Goal: Check status

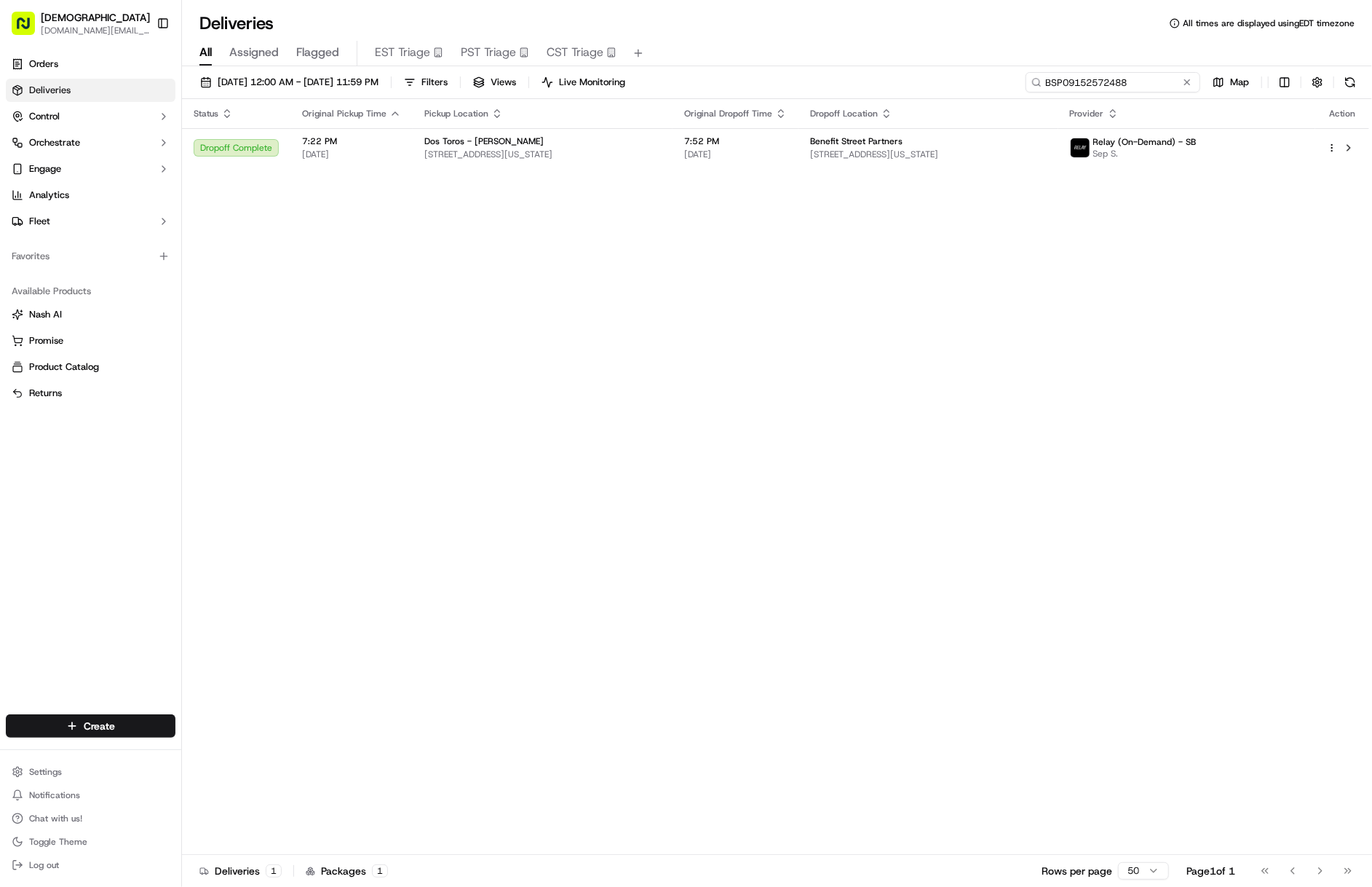
click at [1120, 78] on input "BSP09152572488" at bounding box center [1113, 82] width 175 height 20
paste input "STB09152599786"
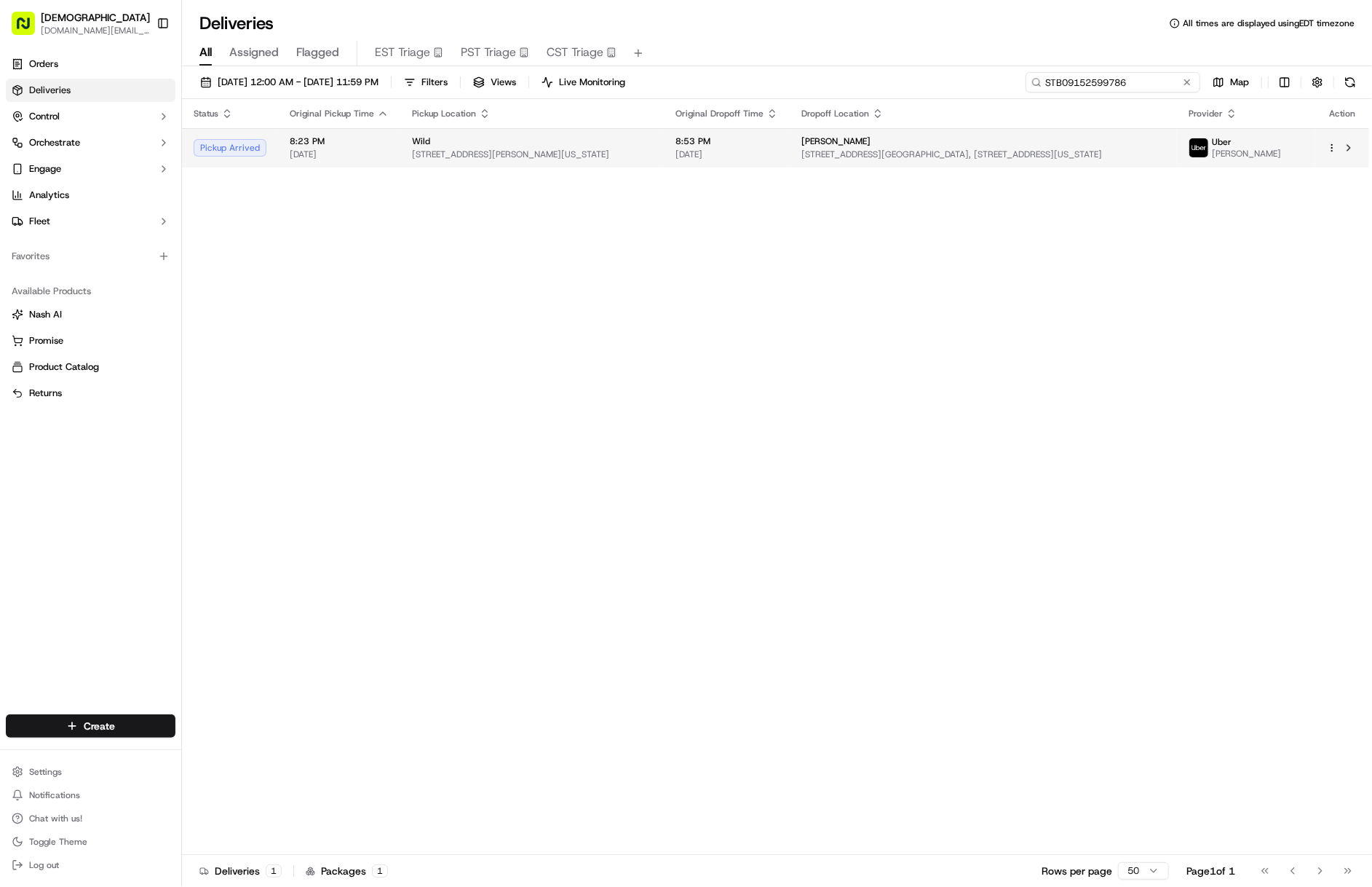
type input "STB09152599786"
click at [947, 164] on td "Simpson Thacher 425 Lexington Avenue Urban Plaza, 141 E 43rd St, New York, NY 1…" at bounding box center [983, 147] width 387 height 40
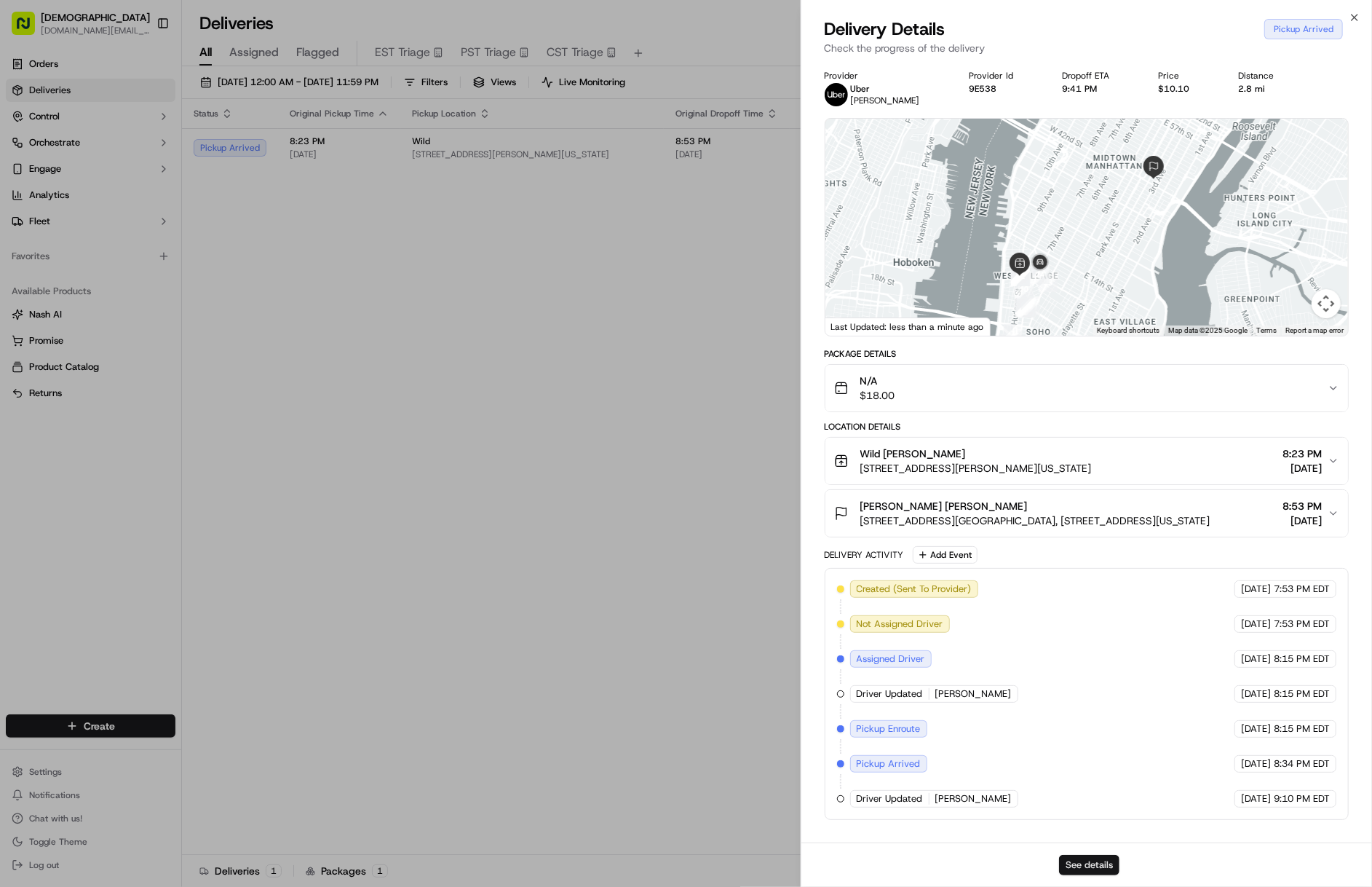
click at [1080, 855] on button "See details" at bounding box center [1089, 865] width 61 height 20
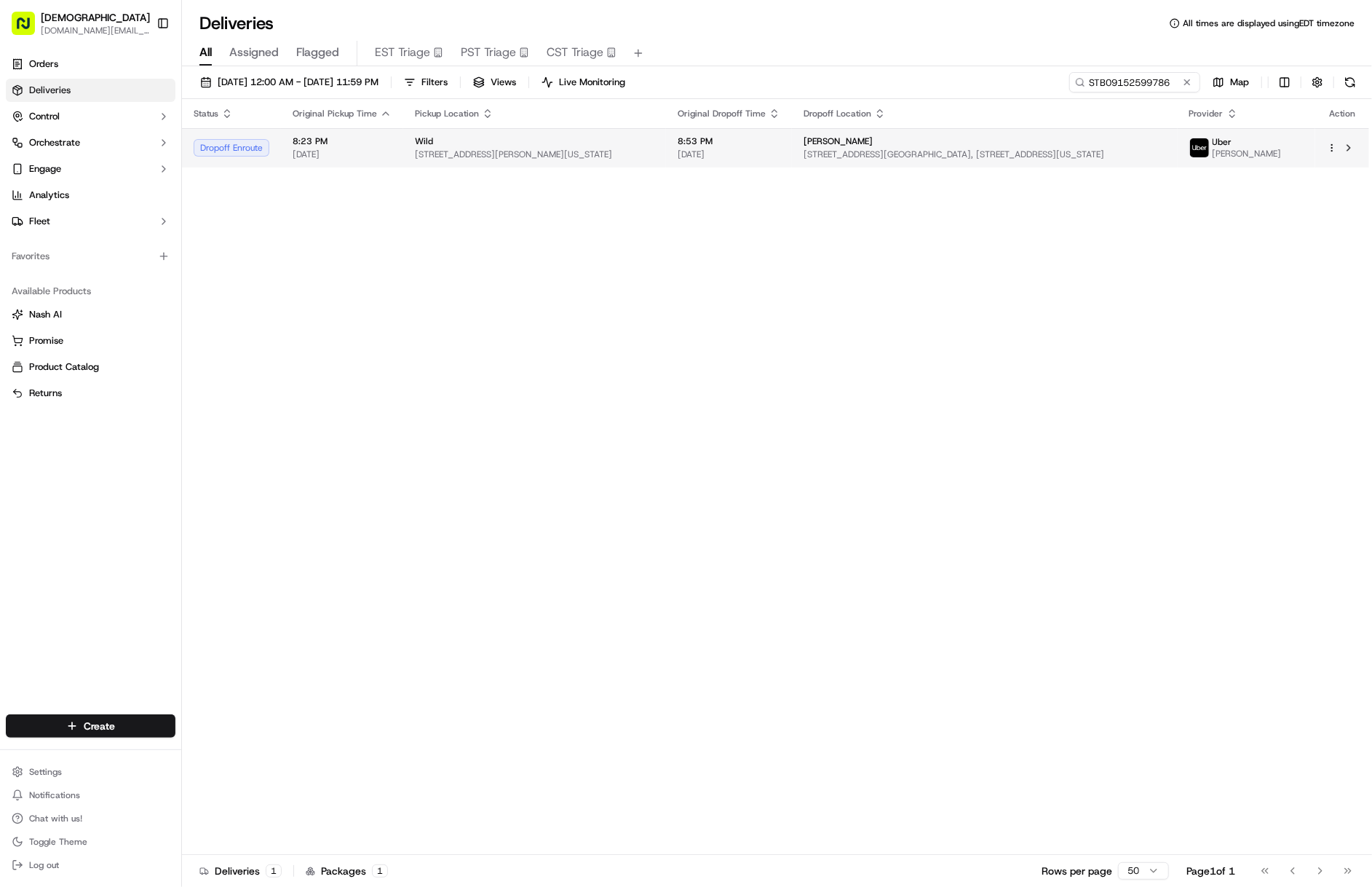
click at [951, 143] on div "[PERSON_NAME]" at bounding box center [984, 141] width 363 height 12
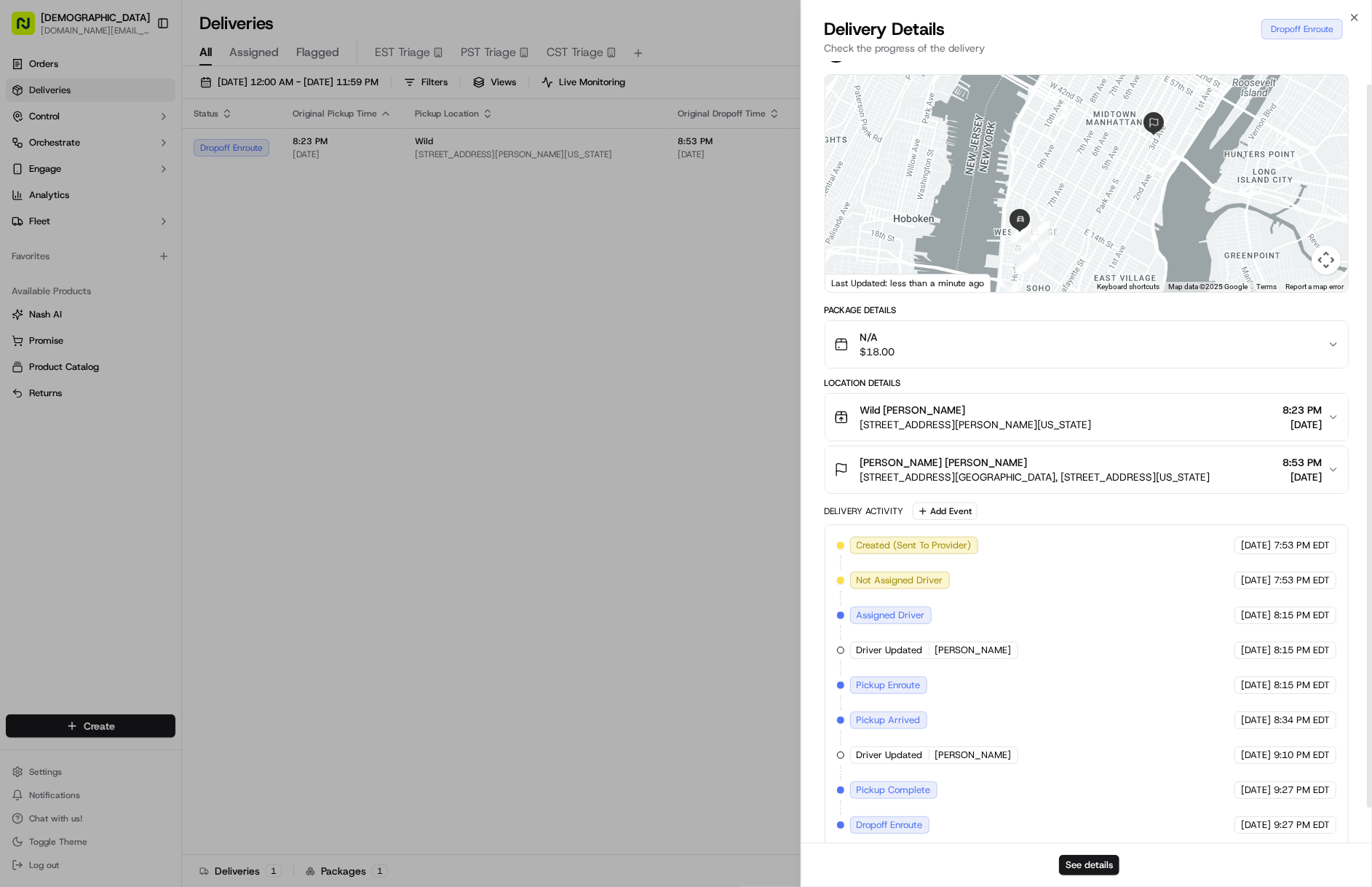
scroll to position [62, 0]
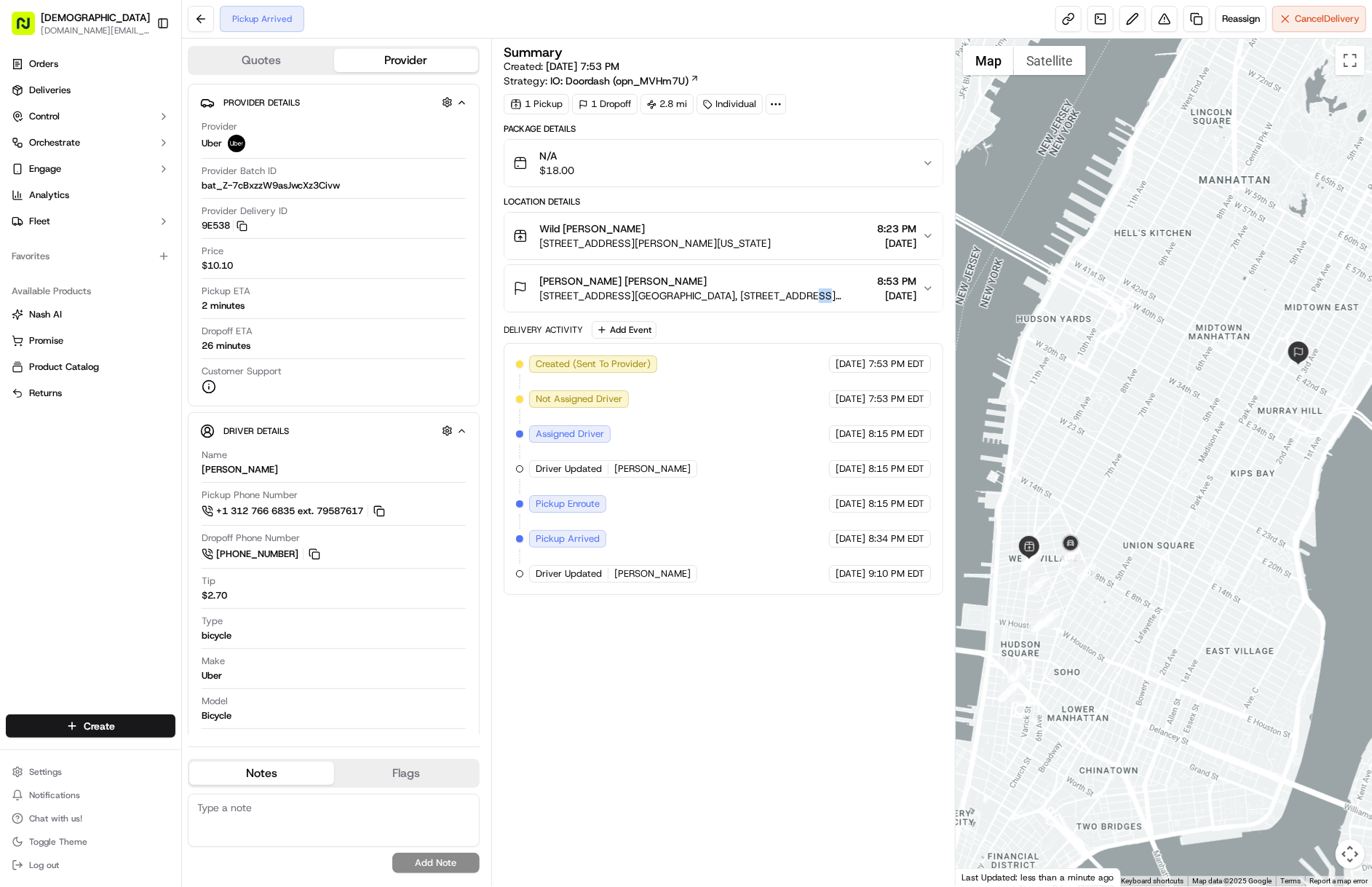
click at [786, 300] on span "[STREET_ADDRESS][GEOGRAPHIC_DATA], [STREET_ADDRESS][US_STATE]" at bounding box center [705, 295] width 331 height 14
click at [722, 291] on span "[STREET_ADDRESS][GEOGRAPHIC_DATA], [STREET_ADDRESS][US_STATE]" at bounding box center [705, 295] width 331 height 14
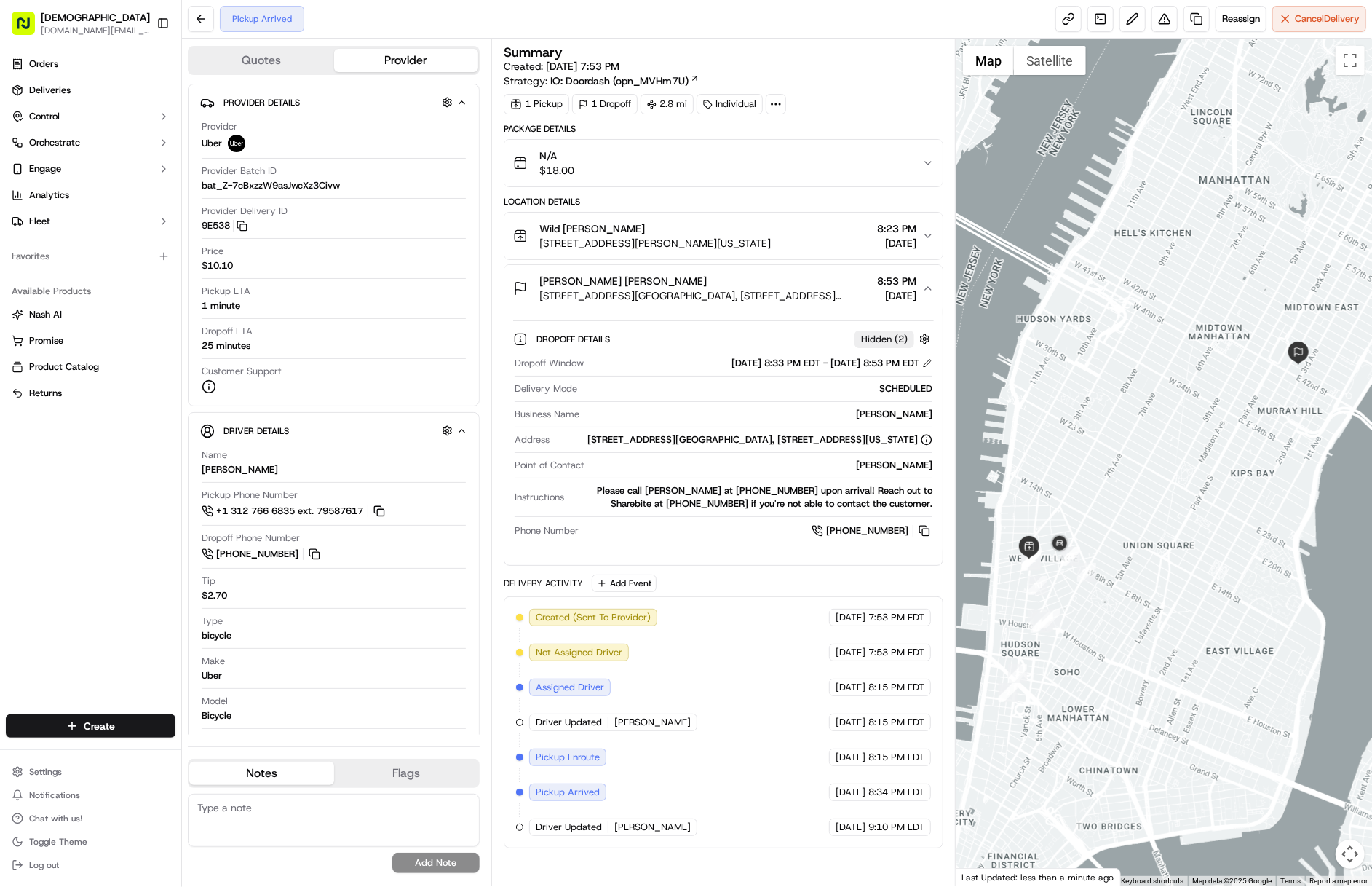
click at [664, 286] on span "[PERSON_NAME] [PERSON_NAME]" at bounding box center [622, 280] width 167 height 14
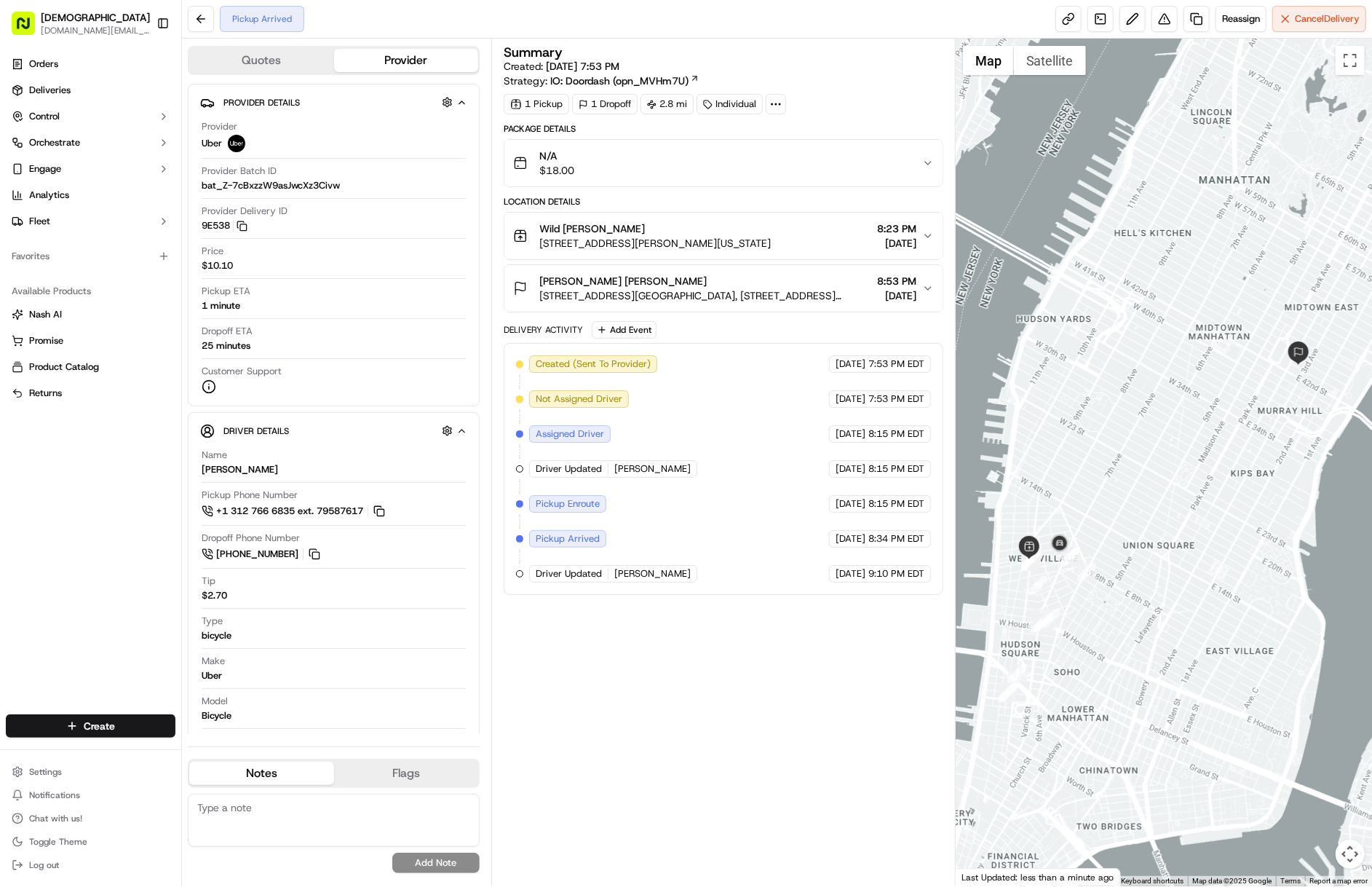
click at [664, 286] on span "[PERSON_NAME] [PERSON_NAME]" at bounding box center [622, 280] width 167 height 14
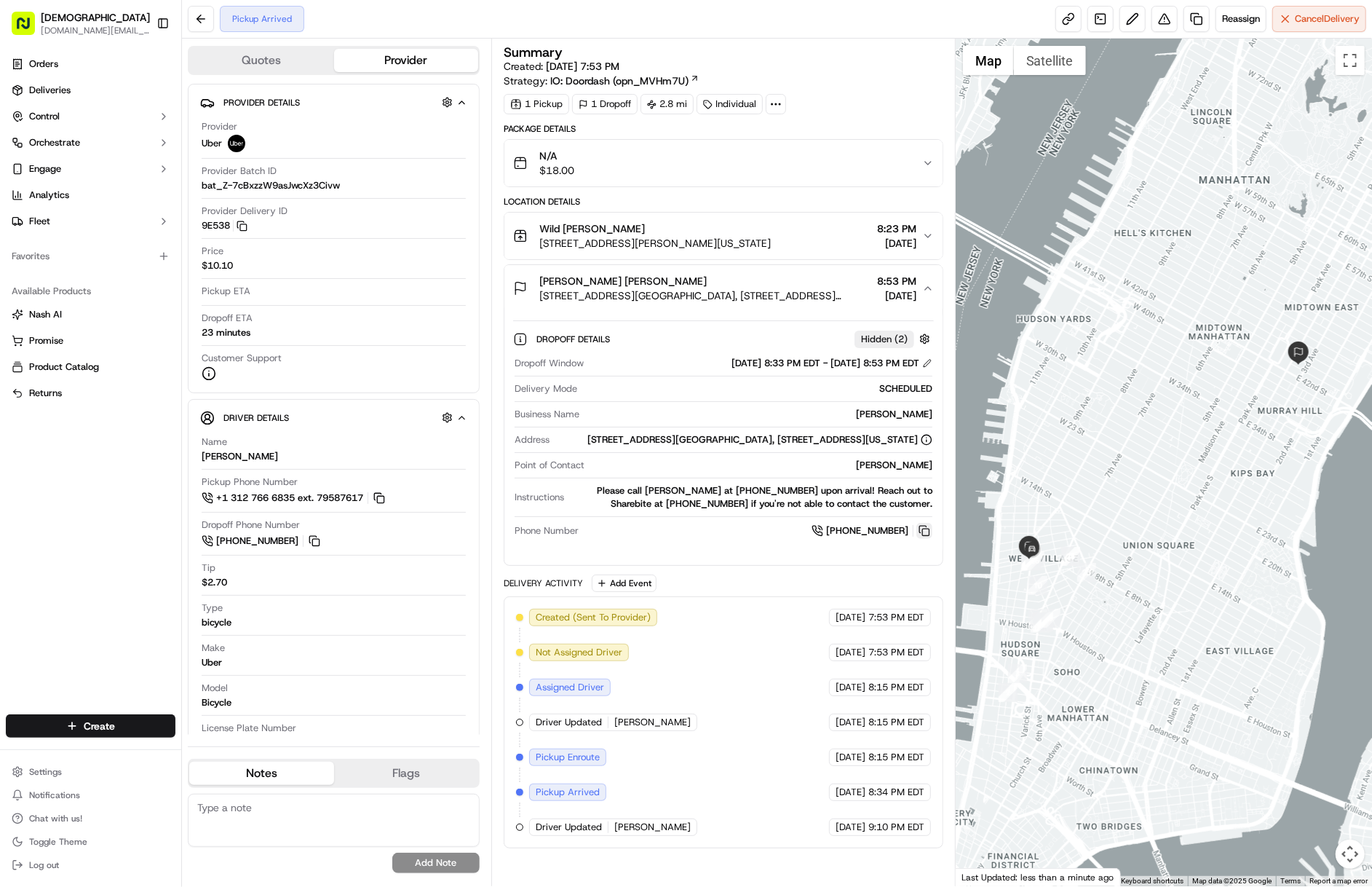
click at [925, 539] on button at bounding box center [924, 530] width 16 height 16
click at [1065, 28] on link at bounding box center [1067, 19] width 26 height 26
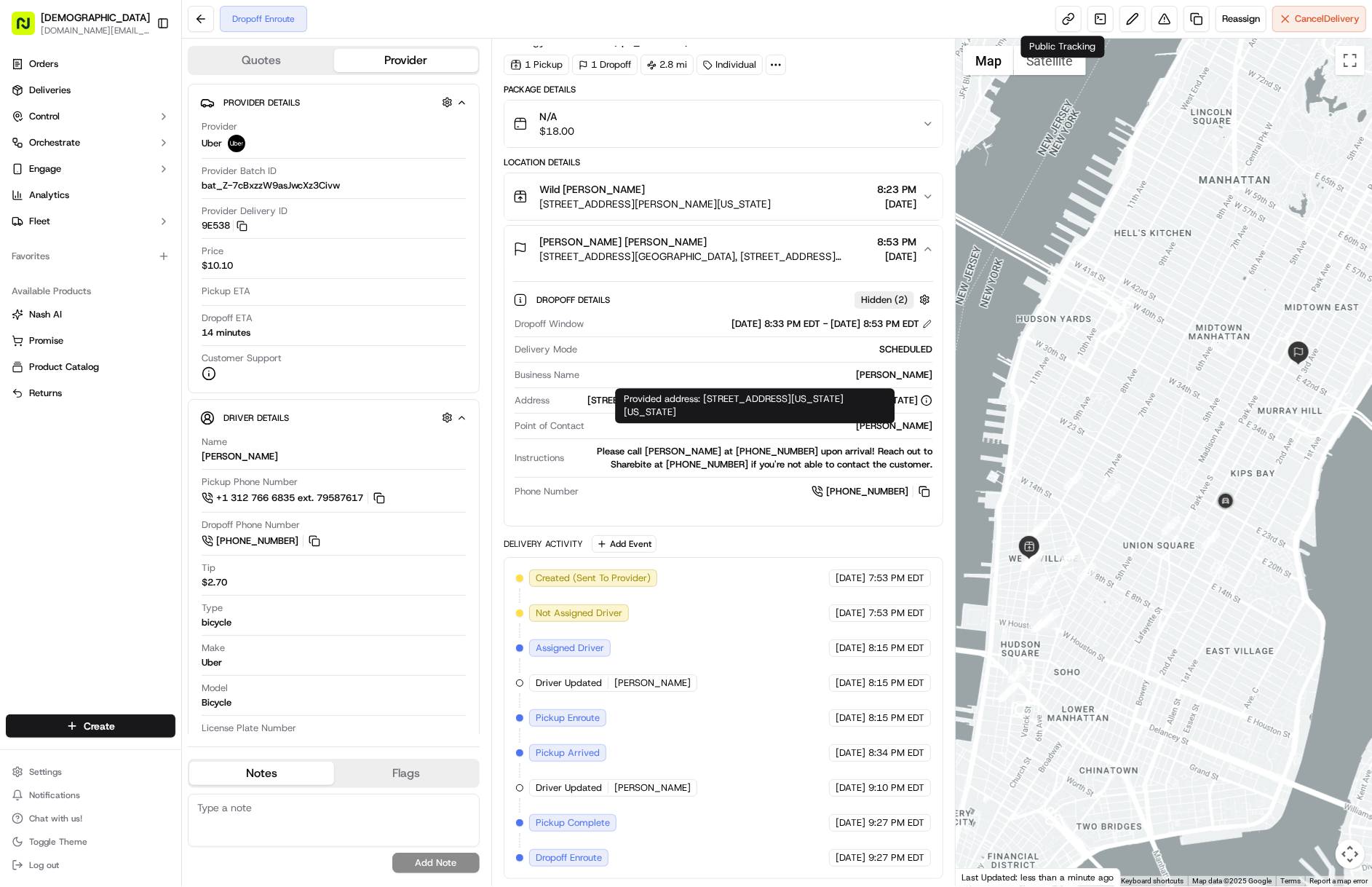
scroll to position [46, 0]
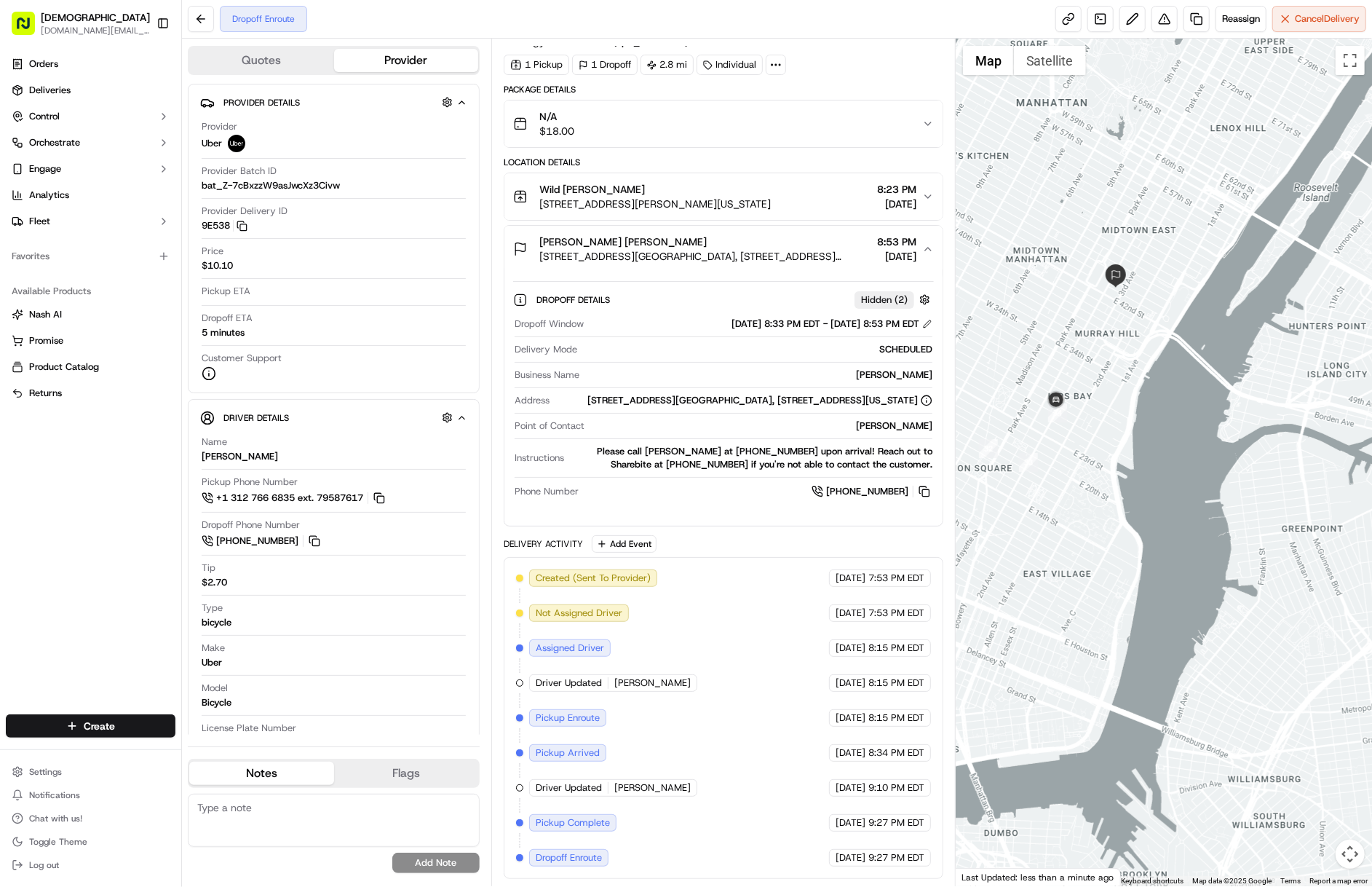
drag, startPoint x: 1081, startPoint y: 342, endPoint x: 1194, endPoint y: 364, distance: 115.1
click at [1194, 364] on div at bounding box center [1163, 462] width 416 height 847
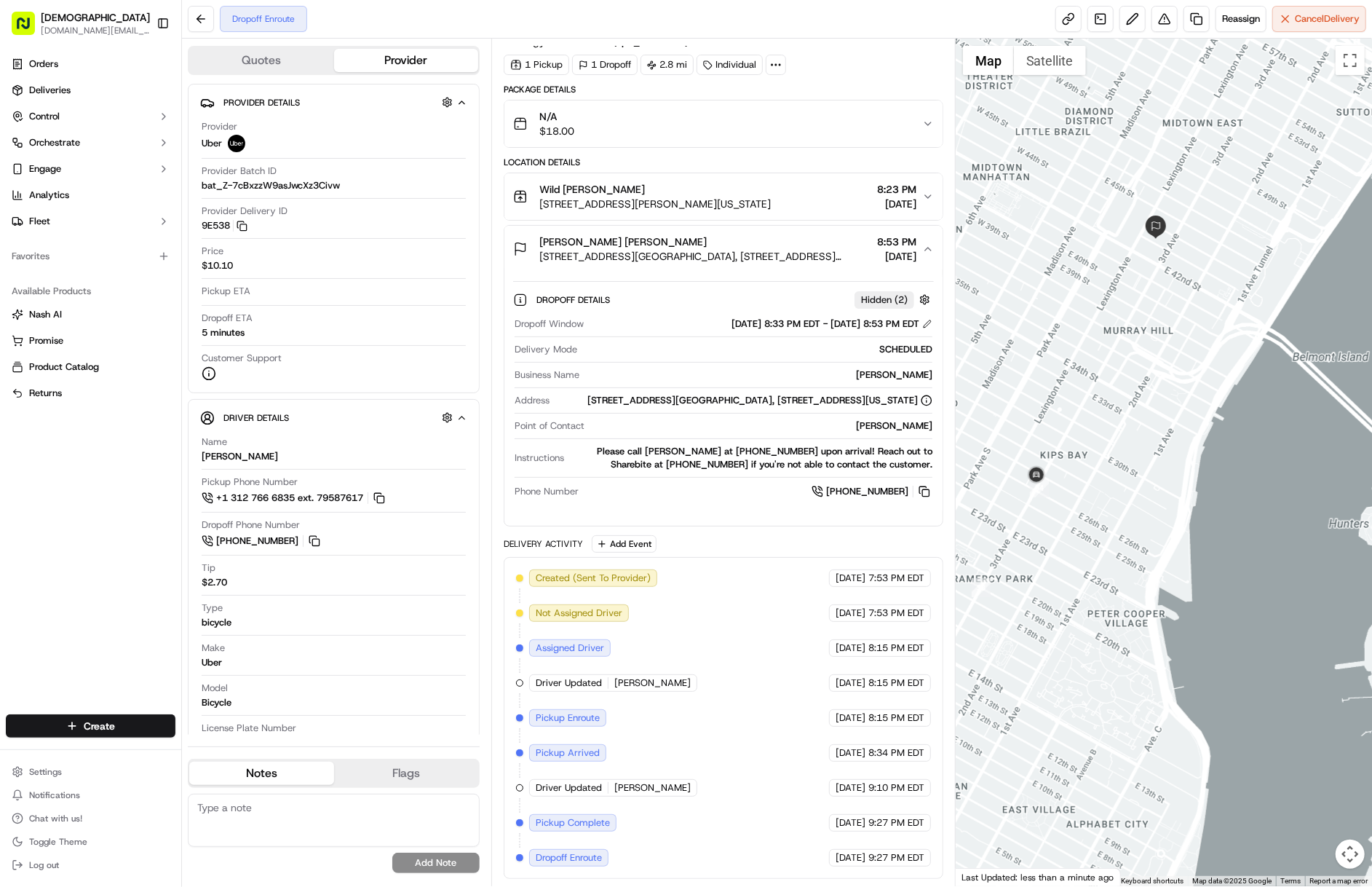
drag, startPoint x: 1089, startPoint y: 355, endPoint x: 1203, endPoint y: 385, distance: 117.9
click at [1203, 385] on div at bounding box center [1163, 462] width 416 height 847
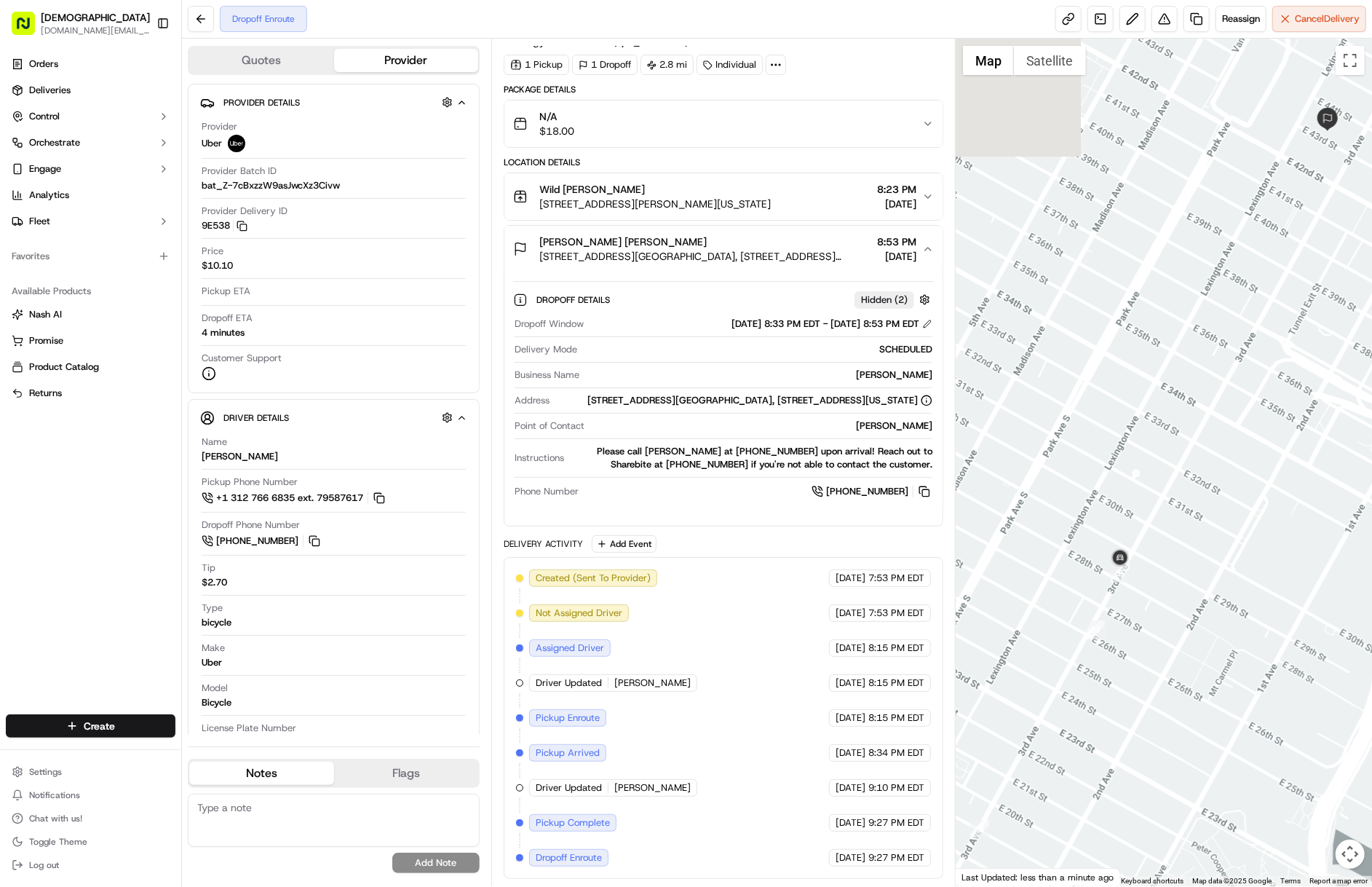
drag, startPoint x: 1092, startPoint y: 397, endPoint x: 1270, endPoint y: 395, distance: 178.0
click at [1270, 395] on div at bounding box center [1163, 462] width 416 height 847
click at [65, 569] on div "Orders Deliveries Control Orchestrate Engage Analytics Fleet Favorites Availabl…" at bounding box center [90, 374] width 181 height 656
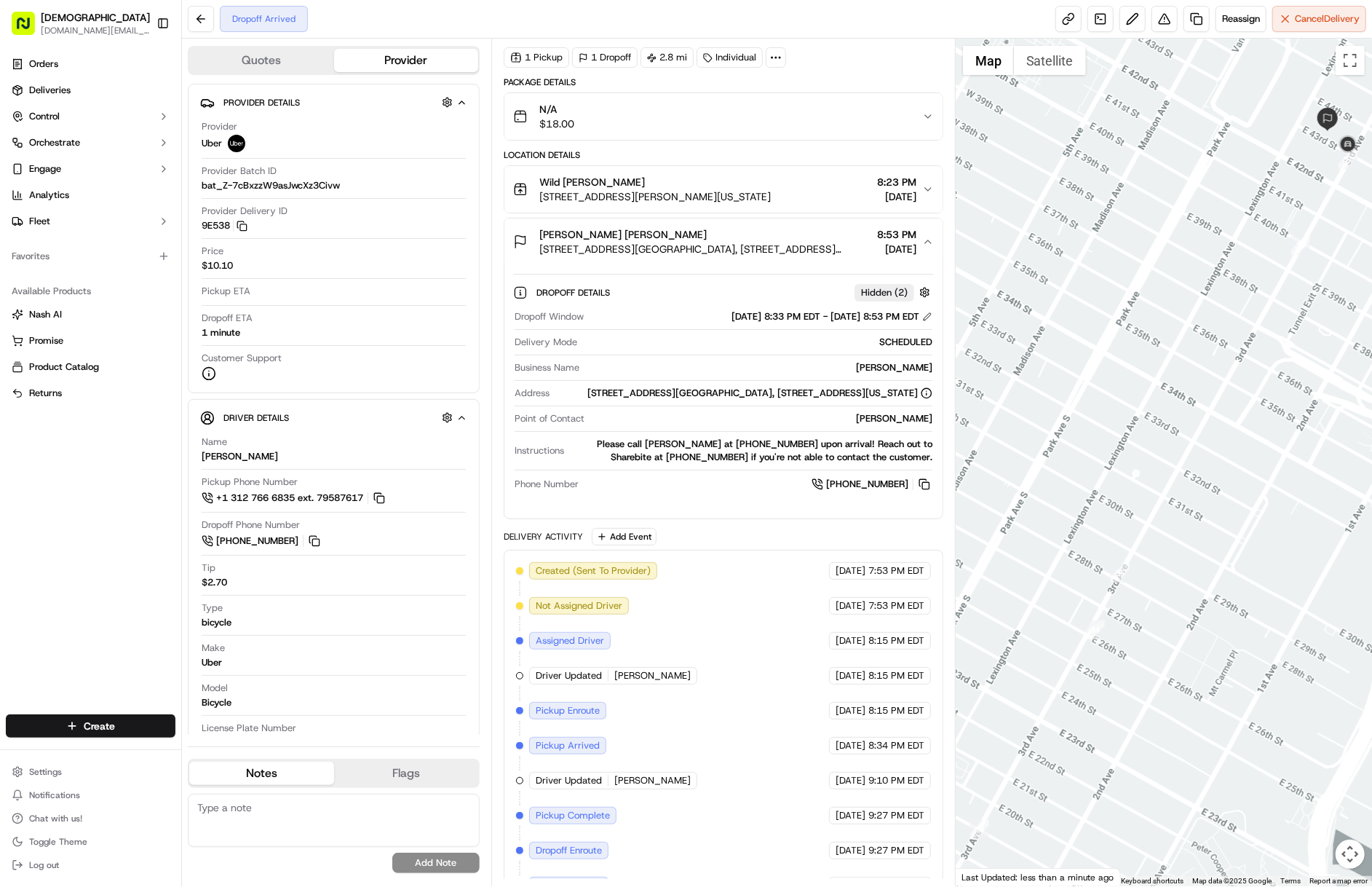
scroll to position [82, 0]
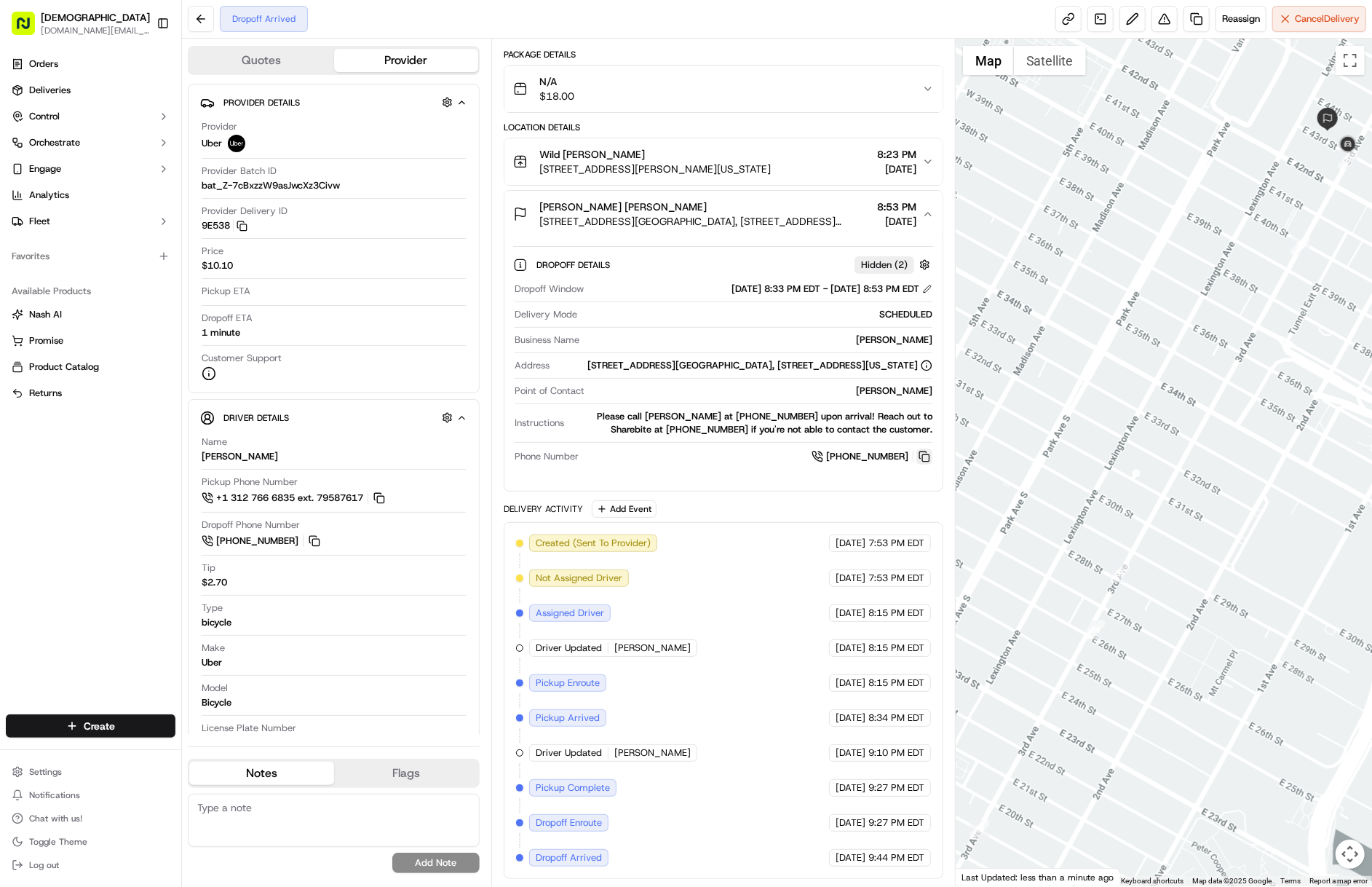
click at [927, 449] on button at bounding box center [924, 456] width 16 height 16
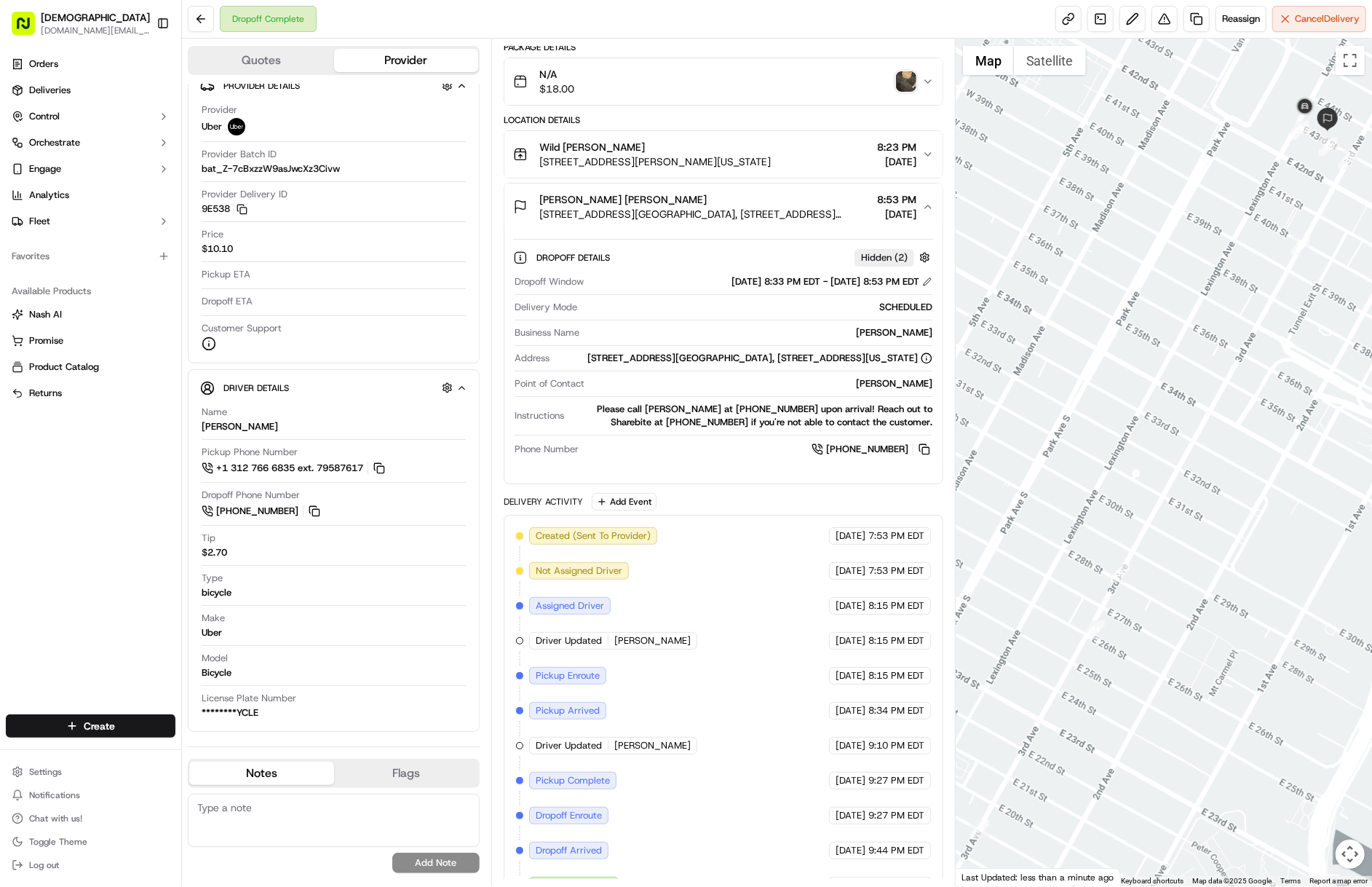
scroll to position [19, 0]
click at [907, 77] on img "button" at bounding box center [906, 82] width 20 height 20
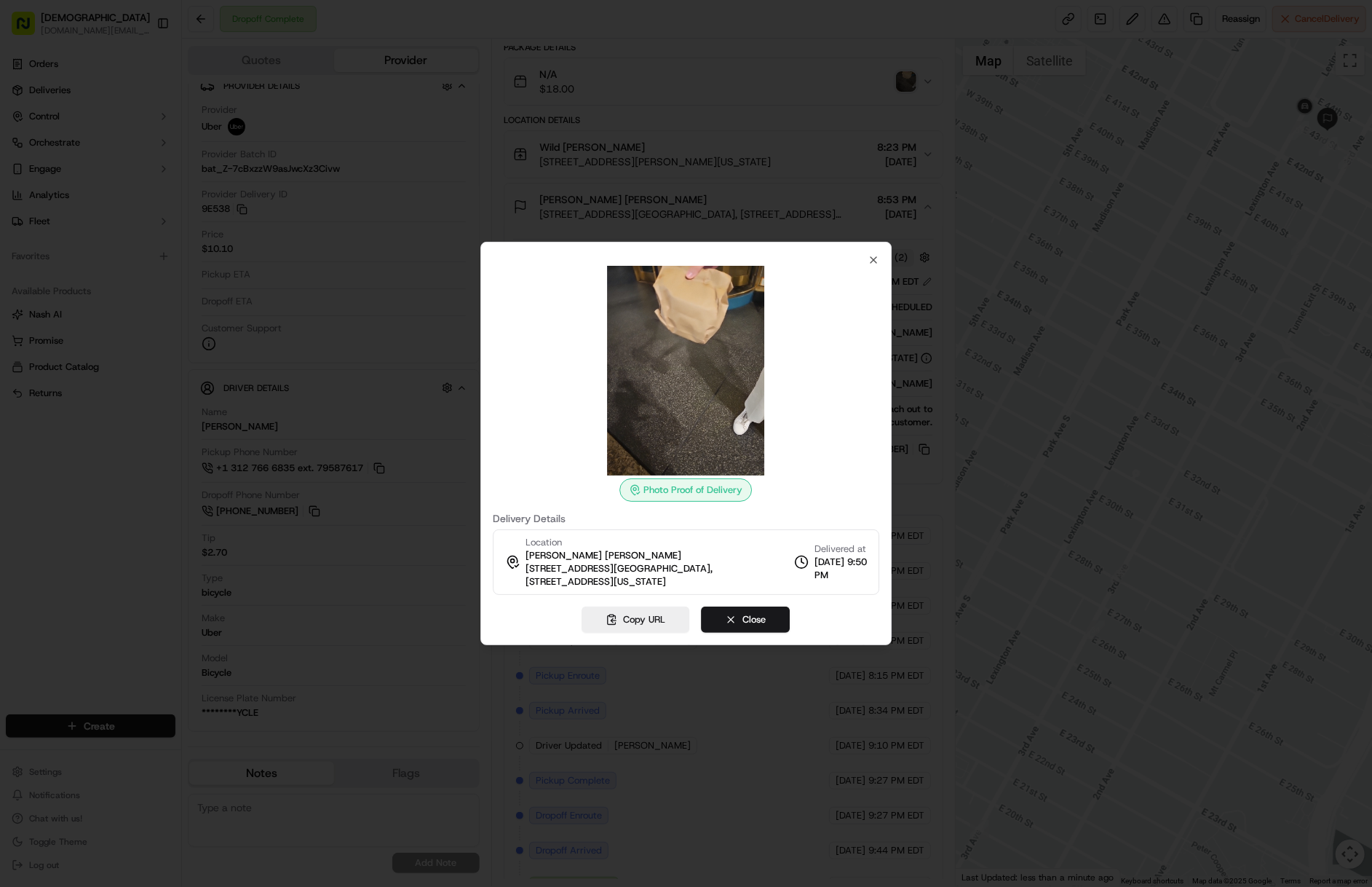
click at [866, 257] on div "Photo Proof of Delivery Delivery Details Location [PERSON_NAME][GEOGRAPHIC_DATA…" at bounding box center [686, 424] width 387 height 341
click at [757, 613] on button "Close" at bounding box center [746, 619] width 89 height 26
